Goal: Information Seeking & Learning: Learn about a topic

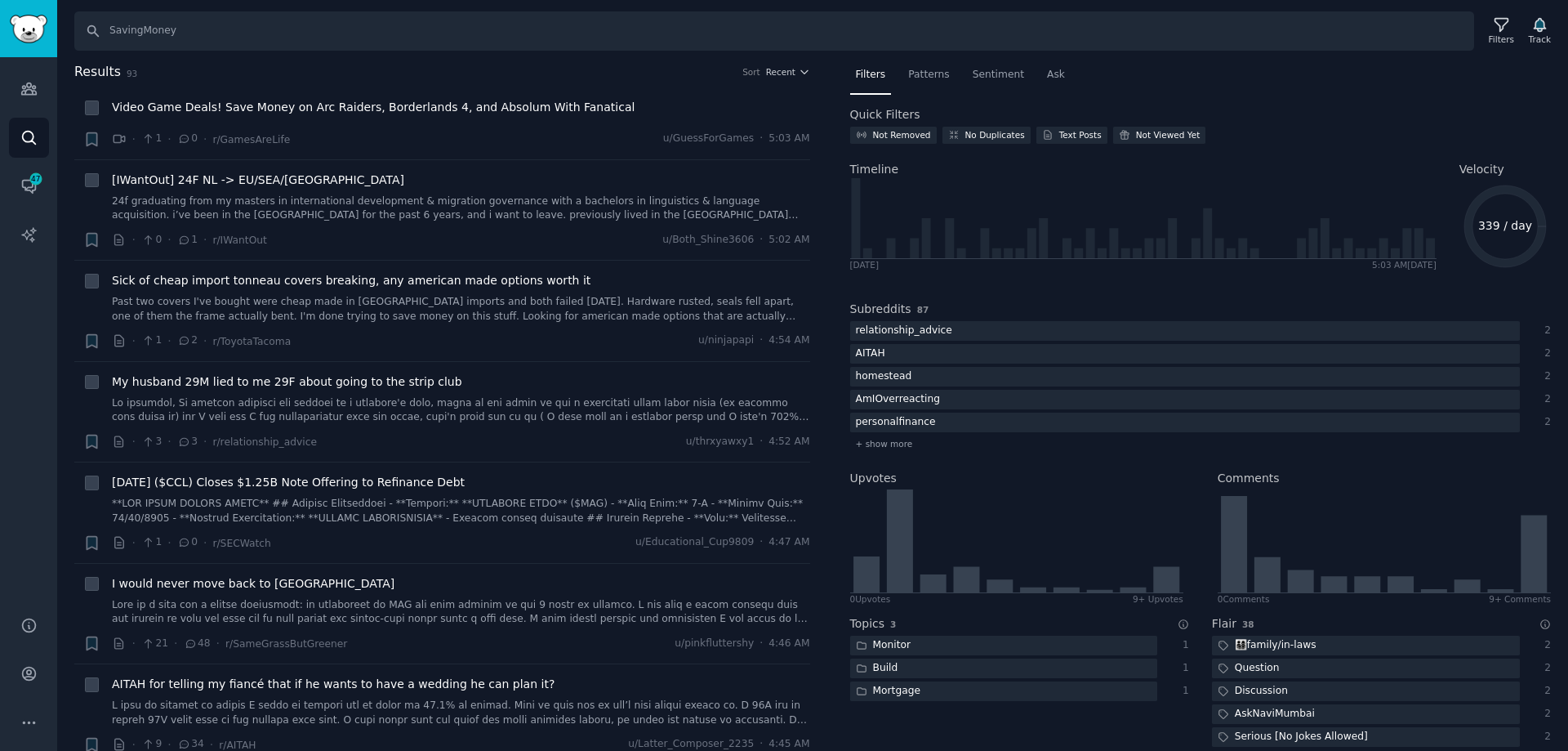
click at [259, 46] on input "SavingMoney" at bounding box center [774, 31] width 1400 height 39
drag, startPoint x: 237, startPoint y: 26, endPoint x: 34, endPoint y: 21, distance: 203.1
click at [34, 21] on div "Audiences Search Conversations 47 AI Reports Help Account More Search SavingMon…" at bounding box center [784, 376] width 1568 height 751
type input "shopback"
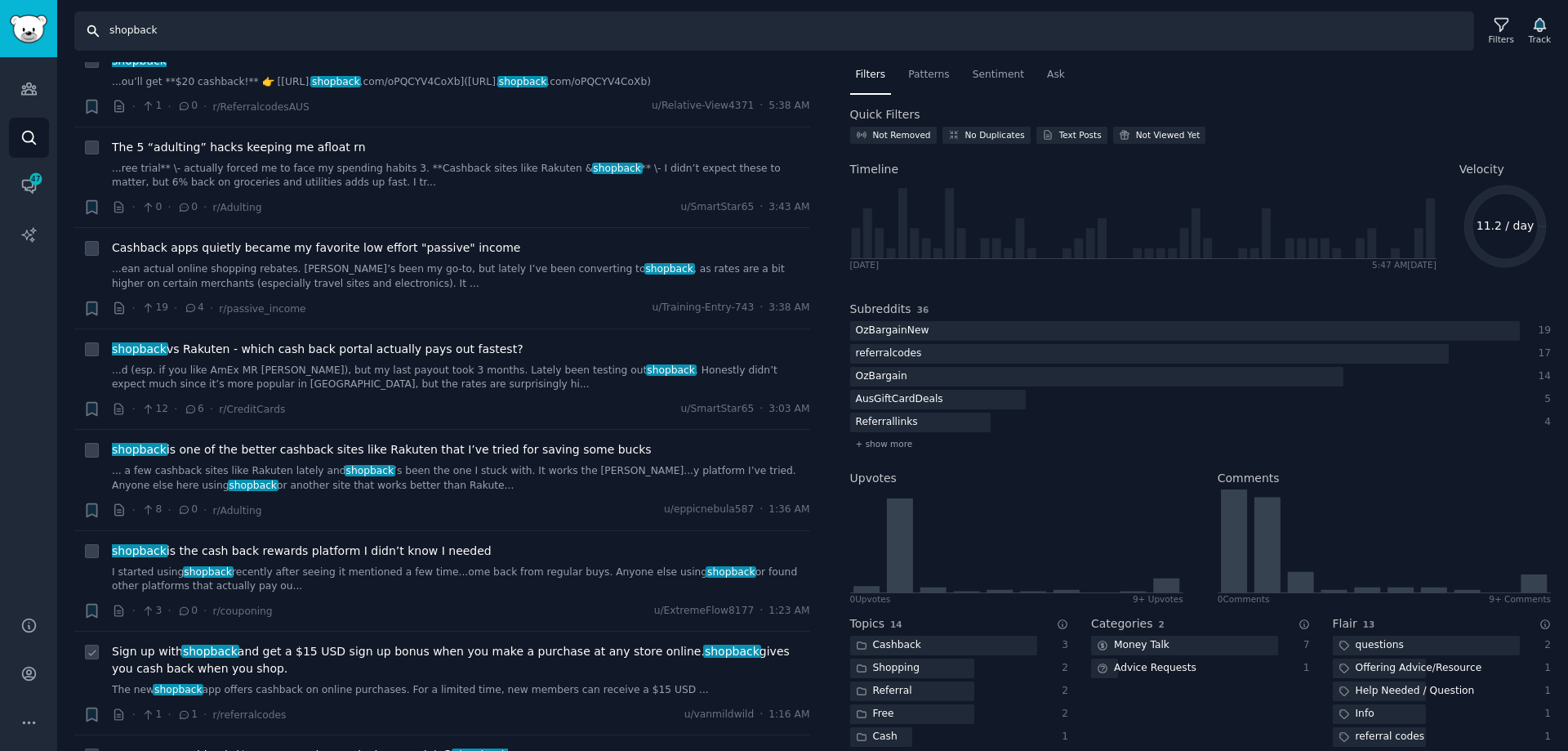
scroll to position [82, 0]
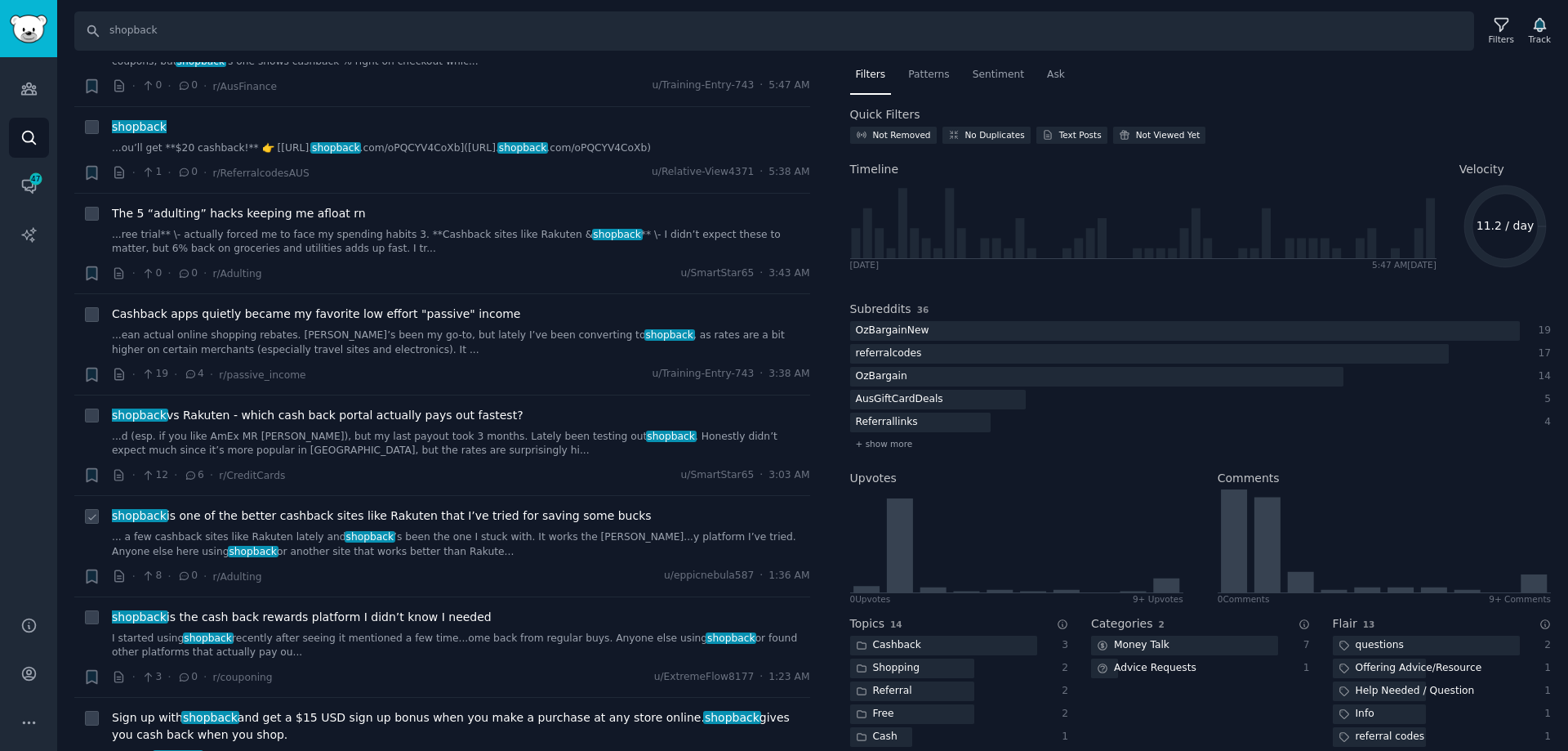
click at [401, 540] on link "... a few cashback sites like Rakuten lately and shopback ’s been the one I stu…" at bounding box center [461, 544] width 699 height 29
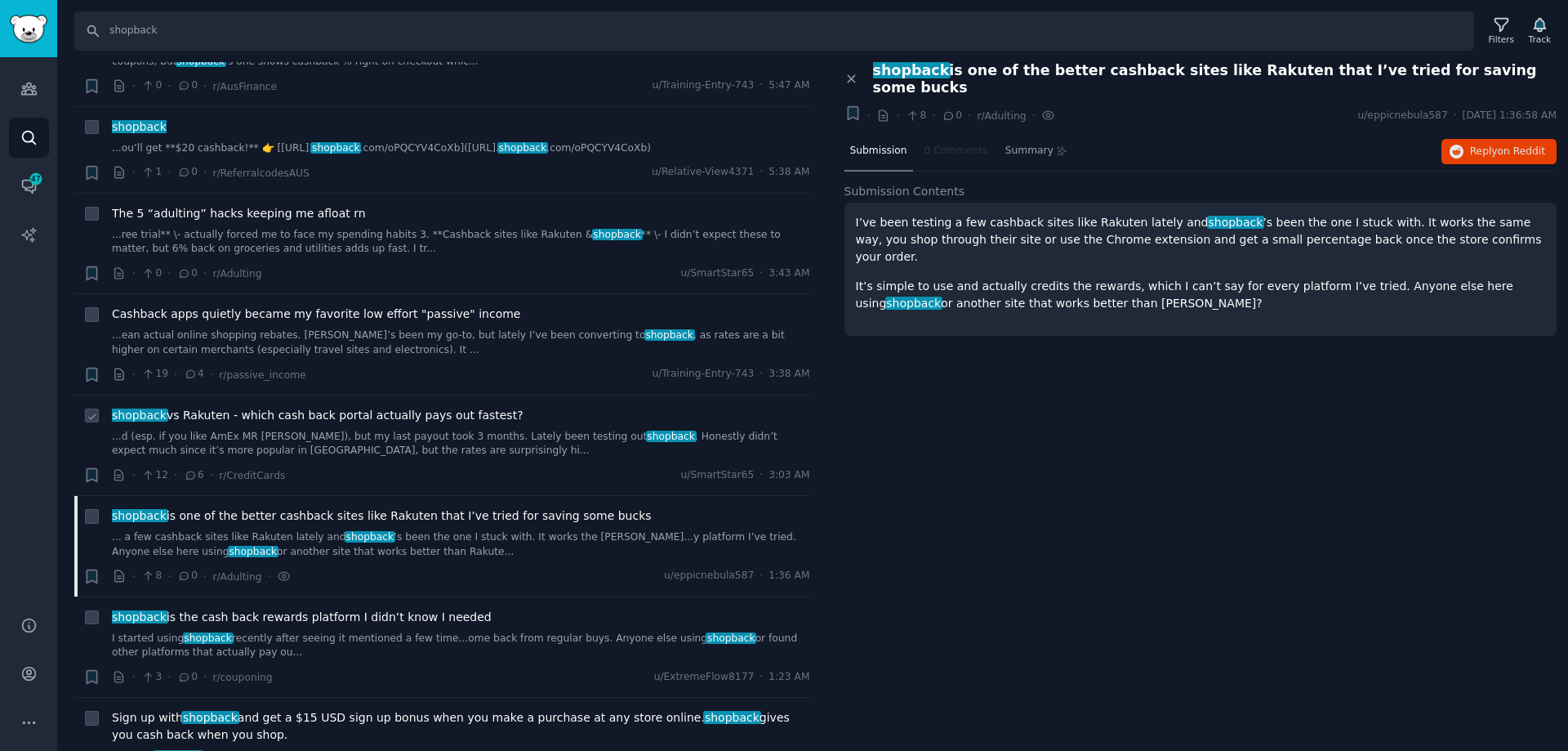
click at [433, 457] on link "...d (esp. if you like AmEx MR [PERSON_NAME]), but my last payout took 3 months…" at bounding box center [461, 444] width 699 height 29
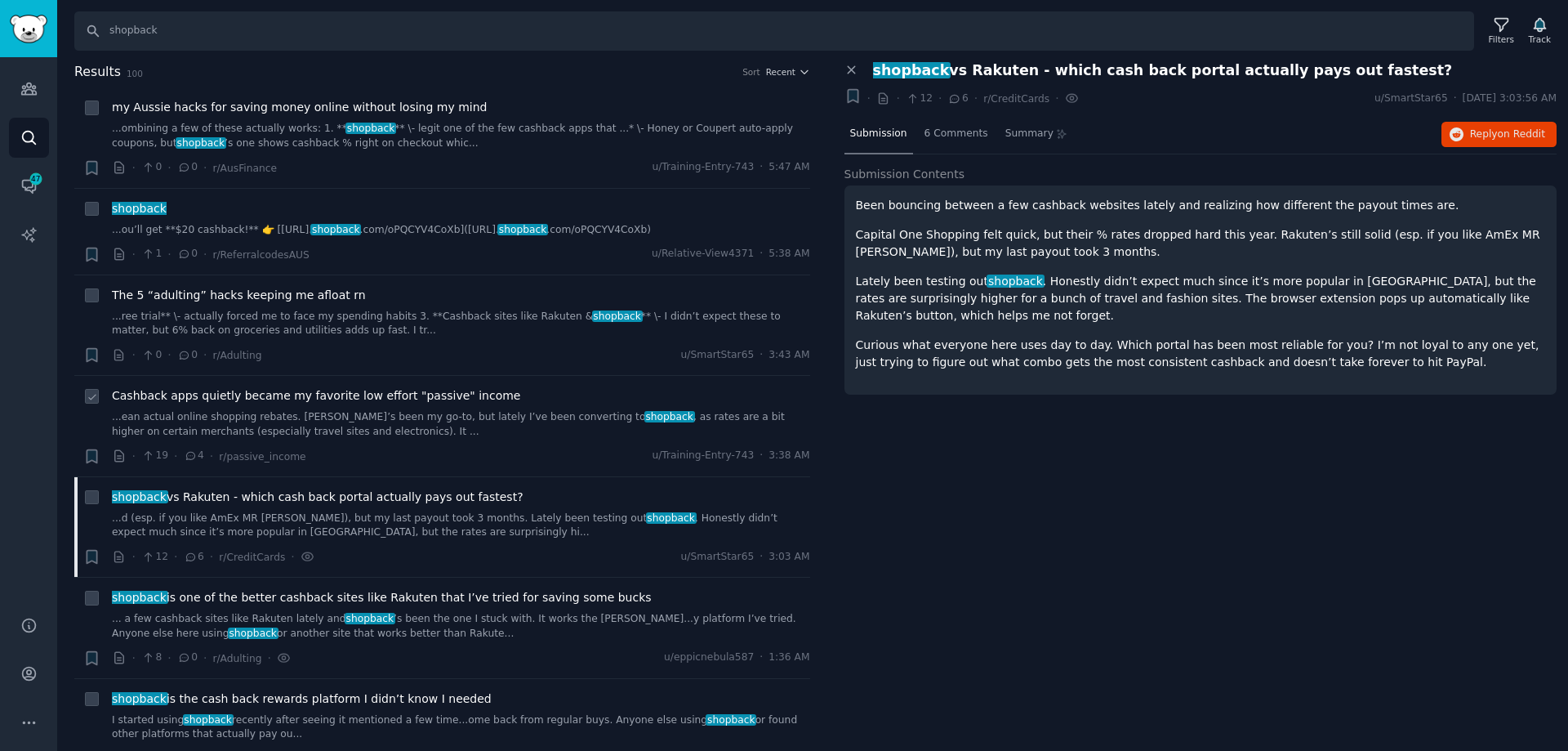
click at [439, 434] on link "...ean actual online shopping rebates. Rakuten’s been my go-to, but lately I’ve…" at bounding box center [461, 424] width 699 height 29
